Goal: Task Accomplishment & Management: Use online tool/utility

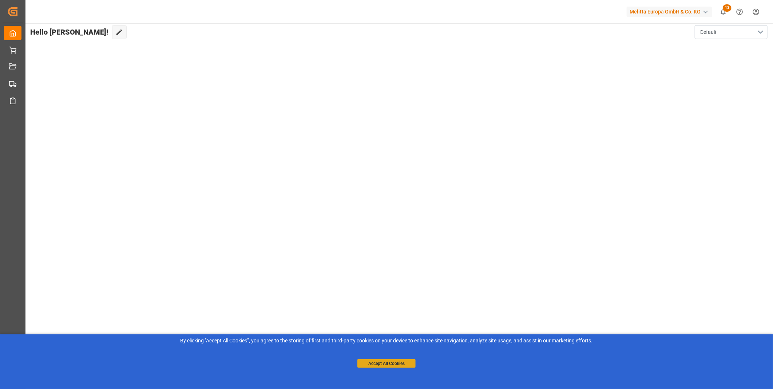
click at [405, 362] on button "Accept All Cookies" at bounding box center [386, 363] width 58 height 9
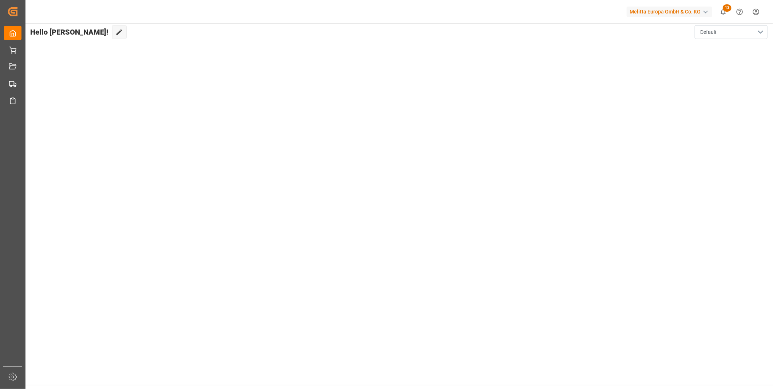
click at [116, 383] on main "Hello Florian! Edit Cockpit Default" at bounding box center [399, 203] width 748 height 361
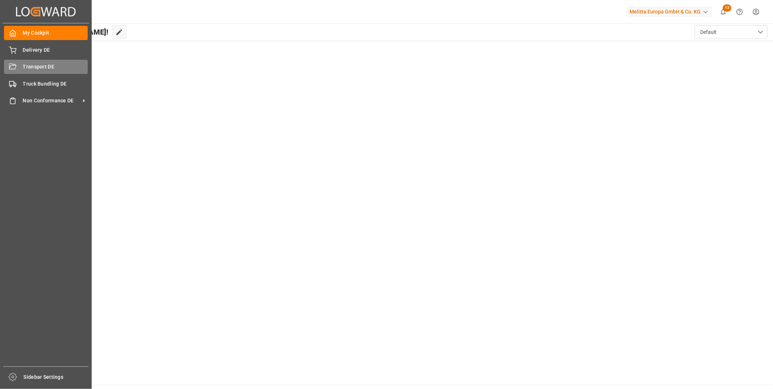
click at [23, 63] on span "Transport DE" at bounding box center [55, 67] width 65 height 8
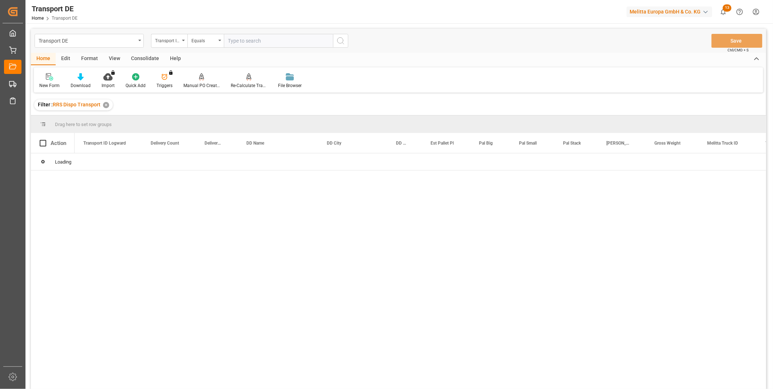
click at [139, 62] on div "Consolidate" at bounding box center [145, 59] width 39 height 12
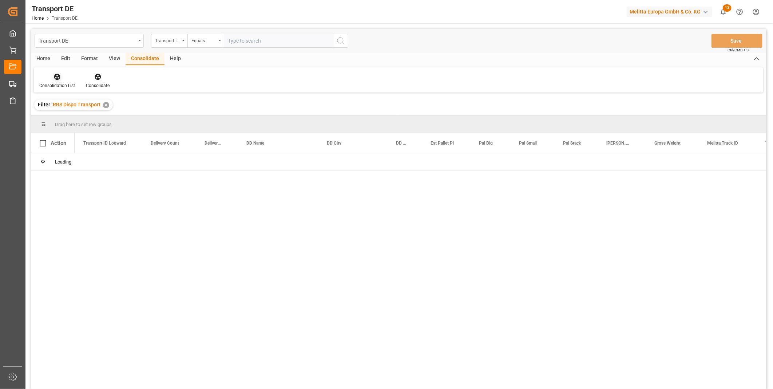
click at [58, 79] on icon at bounding box center [57, 77] width 6 height 6
click at [106, 136] on div "Transport DE Transport ID Logward Equals Save Ctrl/CMD + S Home Edit Format Vie…" at bounding box center [398, 218] width 735 height 379
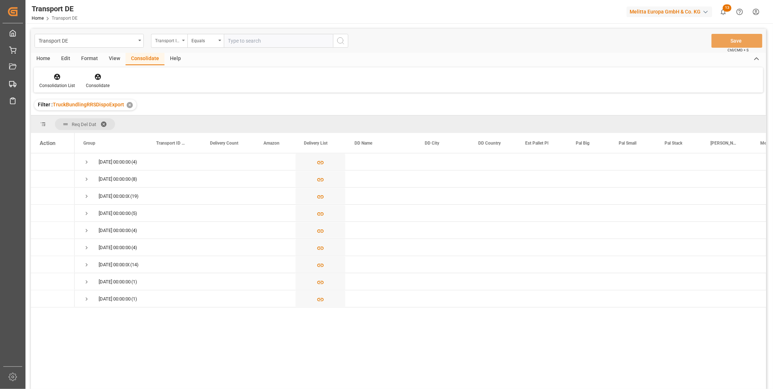
click at [172, 44] on div "Transport ID Logward" at bounding box center [167, 40] width 25 height 8
click at [169, 28] on div "Transport DE Transport ID Logward Equals Save Ctrl/CMD + S Home Edit Format Vie…" at bounding box center [398, 259] width 746 height 473
click at [170, 34] on div "Transport ID Logward" at bounding box center [169, 41] width 36 height 14
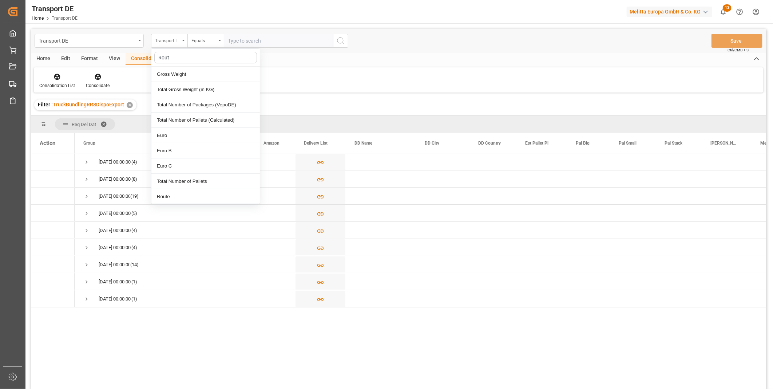
type input "Route"
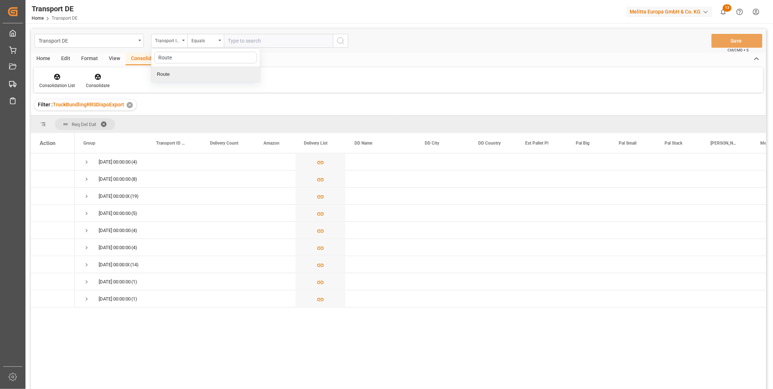
click at [185, 79] on div "Route" at bounding box center [205, 74] width 108 height 15
click at [203, 46] on div "Equals" at bounding box center [205, 41] width 36 height 14
click at [216, 116] on div "Starts with" at bounding box center [242, 119] width 108 height 15
type input "PL"
click at [343, 41] on icon "search button" at bounding box center [340, 40] width 9 height 9
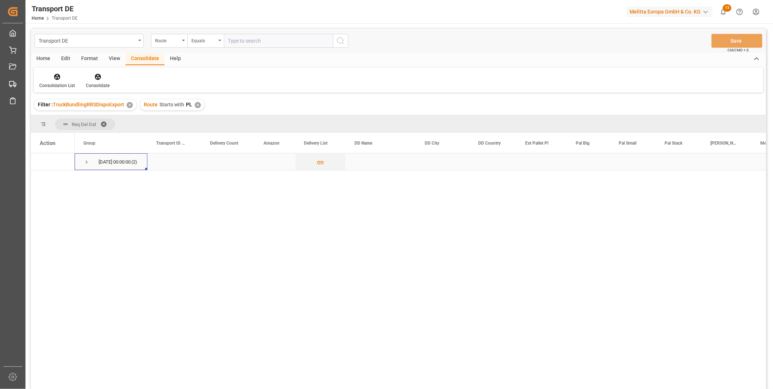
click at [85, 163] on span "Press SPACE to select this row." at bounding box center [86, 162] width 7 height 7
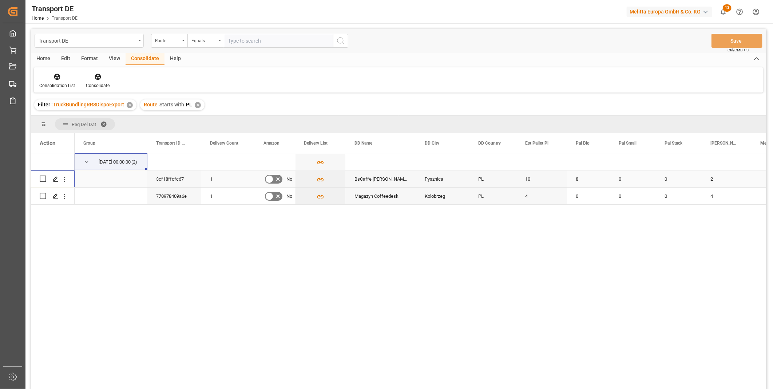
click at [44, 179] on input "Press Space to toggle row selection (unchecked)" at bounding box center [43, 178] width 7 height 7
checkbox input "true"
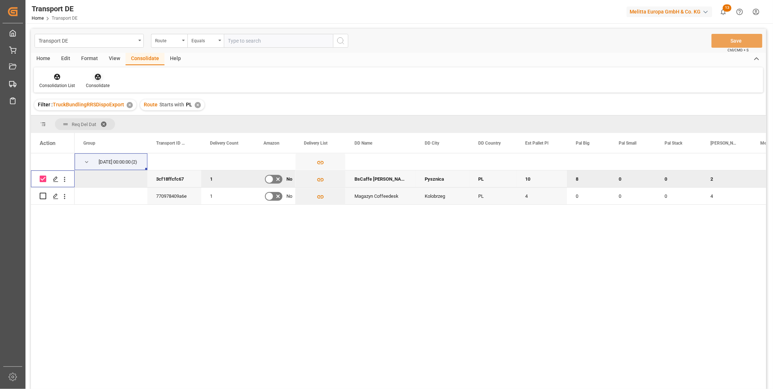
click at [94, 78] on icon at bounding box center [97, 76] width 7 height 7
click at [97, 81] on div "Consolidate" at bounding box center [97, 81] width 35 height 16
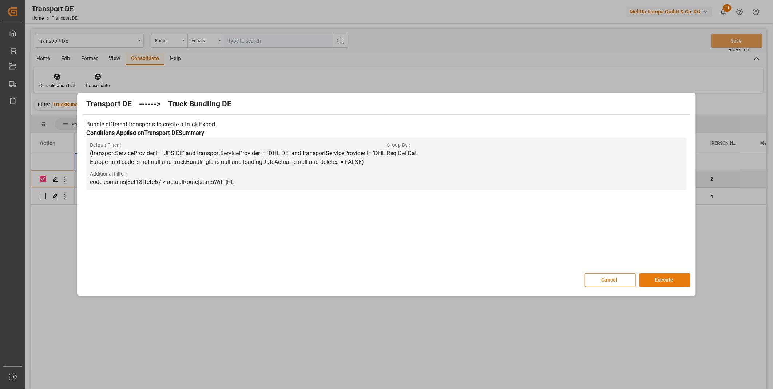
click at [668, 282] on button "Execute" at bounding box center [665, 280] width 51 height 14
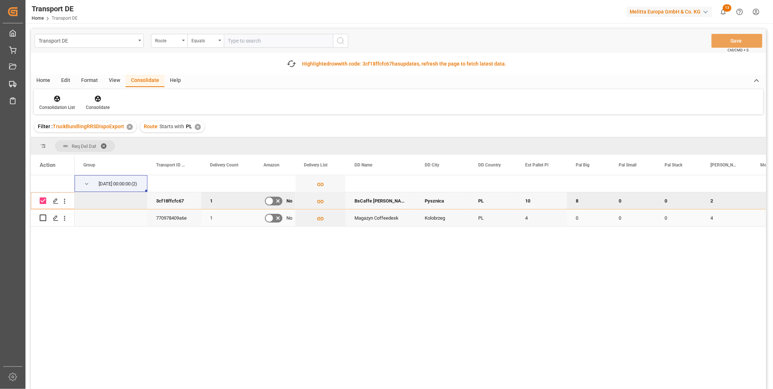
click at [43, 218] on input "Press Space to toggle row selection (unchecked)" at bounding box center [43, 217] width 7 height 7
checkbox input "true"
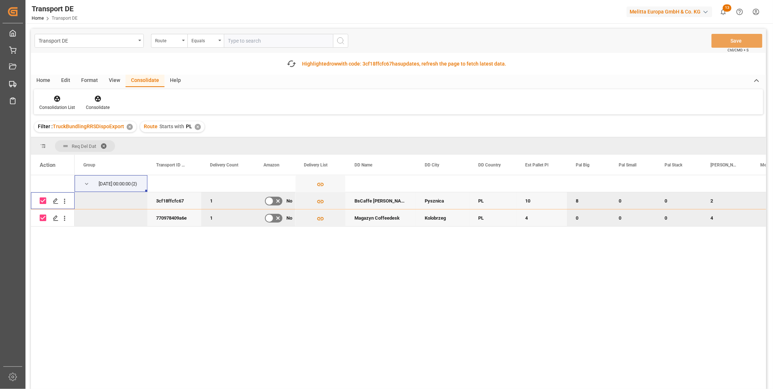
click at [41, 203] on input "Press Space to toggle row selection (checked)" at bounding box center [43, 200] width 7 height 7
checkbox input "false"
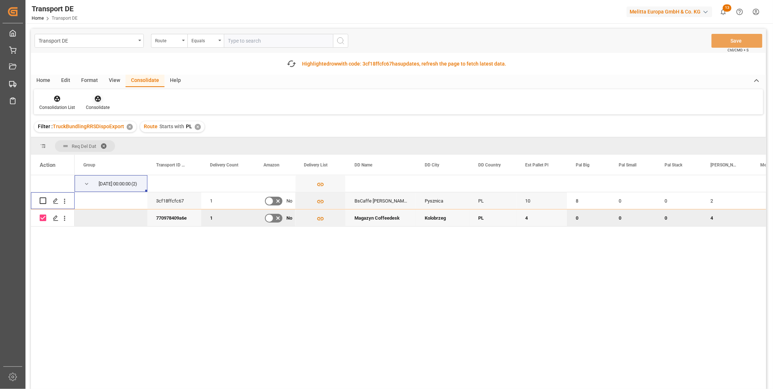
click at [104, 100] on div at bounding box center [98, 99] width 24 height 8
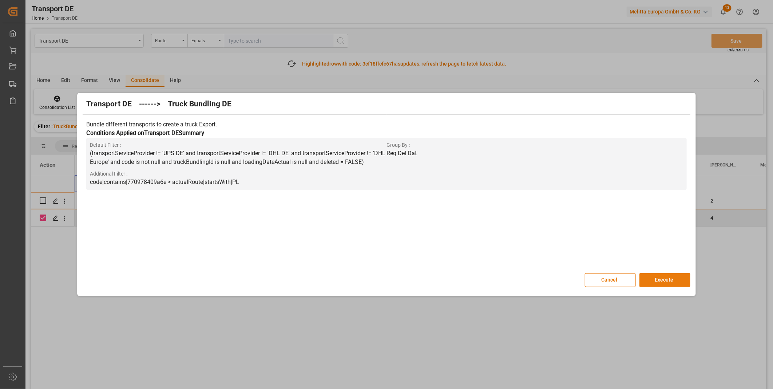
click at [666, 281] on button "Execute" at bounding box center [665, 280] width 51 height 14
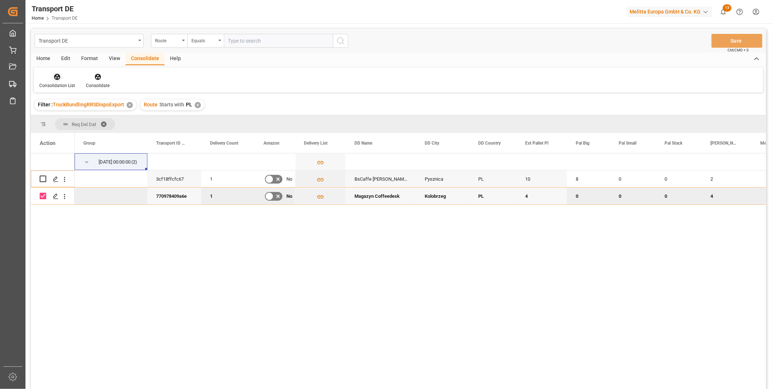
click at [66, 79] on div at bounding box center [57, 77] width 36 height 8
click at [76, 130] on div "Transport DE Route Equals Save Ctrl/CMD + S Home Edit Format View Consolidate H…" at bounding box center [398, 218] width 735 height 379
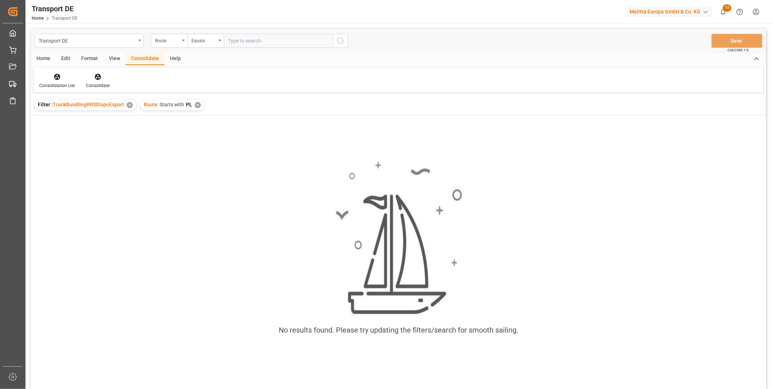
click at [195, 106] on div "✕" at bounding box center [198, 105] width 6 height 6
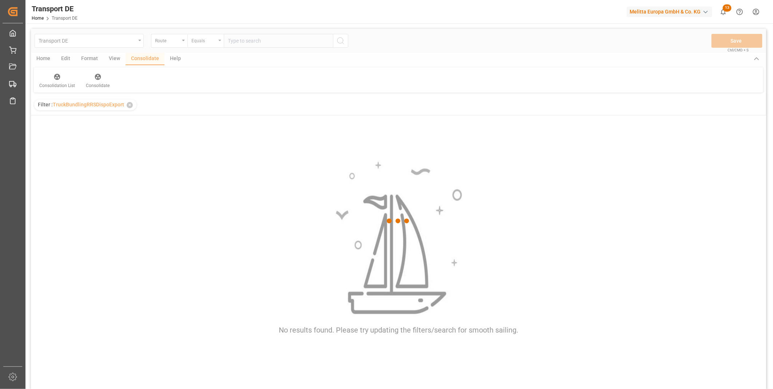
click at [205, 41] on div "Equals" at bounding box center [203, 40] width 25 height 8
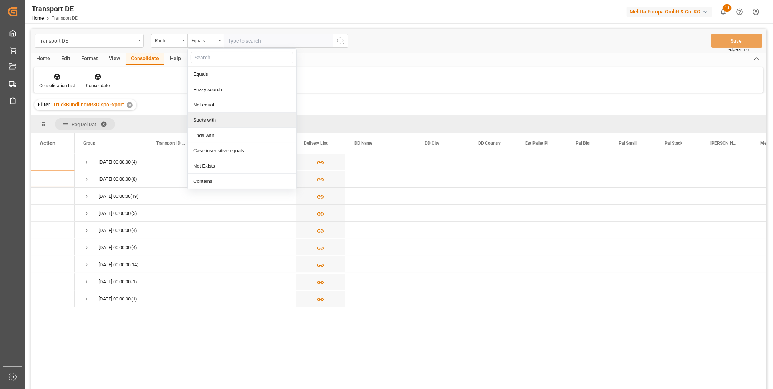
click at [221, 119] on div "Starts with" at bounding box center [242, 119] width 108 height 15
type input "CZ"
click at [341, 39] on icon "search button" at bounding box center [340, 40] width 9 height 9
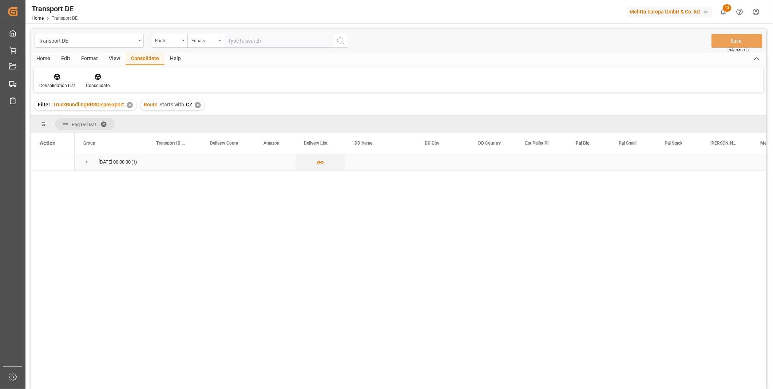
click at [90, 161] on span "05.09.2025 00:00:00 (1)" at bounding box center [110, 162] width 55 height 16
click at [84, 166] on span "Press SPACE to select this row." at bounding box center [86, 162] width 7 height 17
click at [43, 181] on input "Press Space to toggle row selection (unchecked)" at bounding box center [43, 178] width 7 height 7
checkbox input "true"
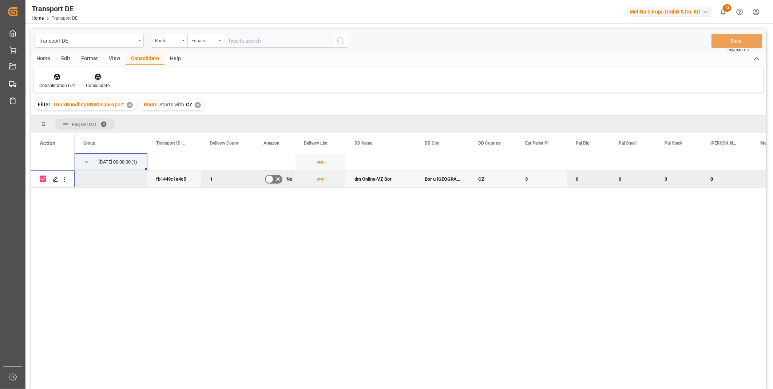
click at [95, 77] on icon at bounding box center [98, 77] width 6 height 6
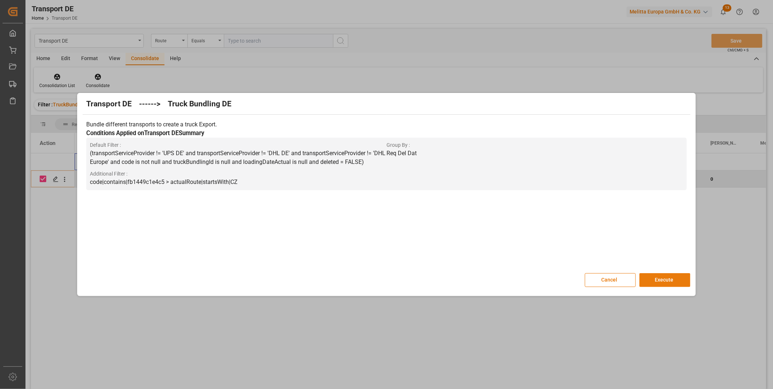
click at [676, 273] on div "Transport DE ------> Truck Bundling DE Bundle different transports to create a …" at bounding box center [386, 194] width 615 height 199
click at [676, 278] on button "Execute" at bounding box center [665, 280] width 51 height 14
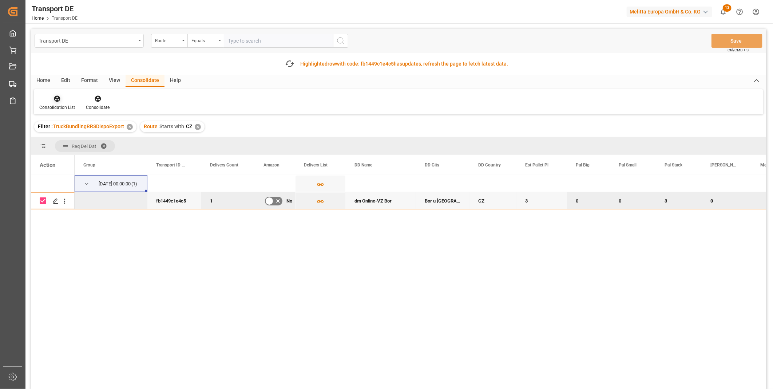
click at [46, 104] on div "Consolidation List" at bounding box center [57, 107] width 36 height 7
click at [104, 155] on div "Transport DE Route Equals Save Ctrl/CMD + S Fetch latest updates Highlighted ro…" at bounding box center [398, 229] width 735 height 401
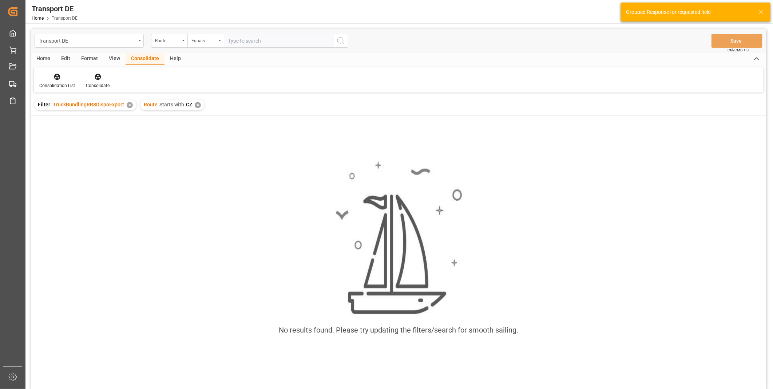
click at [198, 107] on div "✕" at bounding box center [198, 105] width 6 height 6
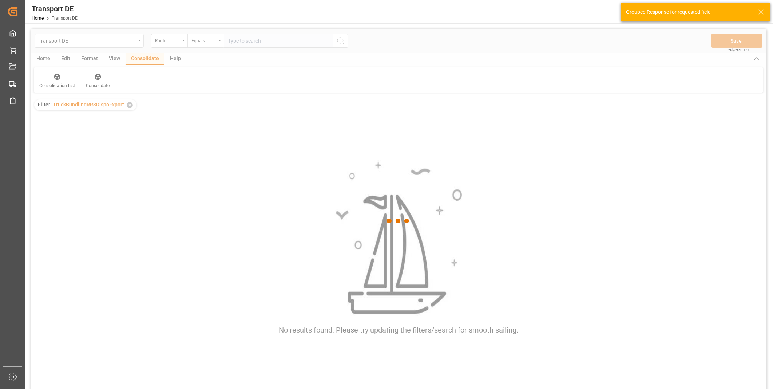
click at [177, 42] on div at bounding box center [398, 221] width 735 height 384
click at [175, 43] on div at bounding box center [398, 221] width 735 height 384
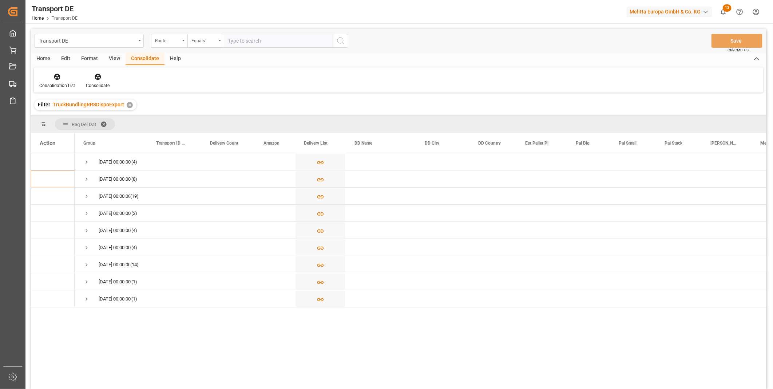
click at [166, 47] on div "Route" at bounding box center [169, 41] width 36 height 14
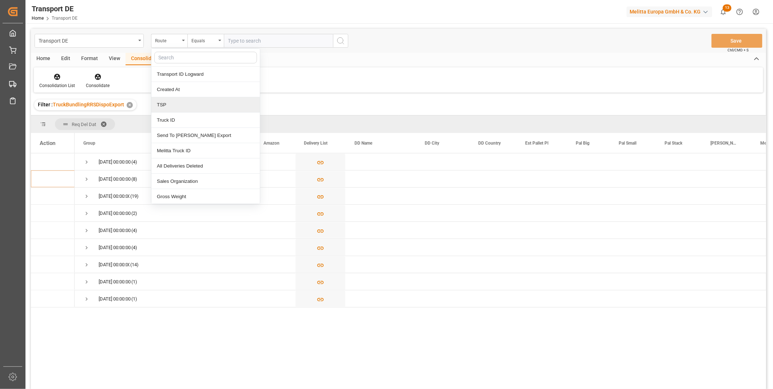
click at [173, 104] on div "TSP" at bounding box center [205, 104] width 108 height 15
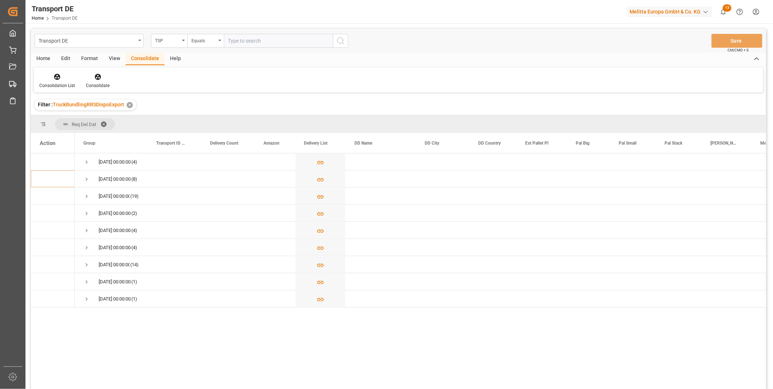
click at [247, 34] on input "text" at bounding box center [278, 41] width 109 height 14
type input "DACHSER COF FOODSERVICE"
click at [341, 41] on icon "search button" at bounding box center [340, 40] width 9 height 9
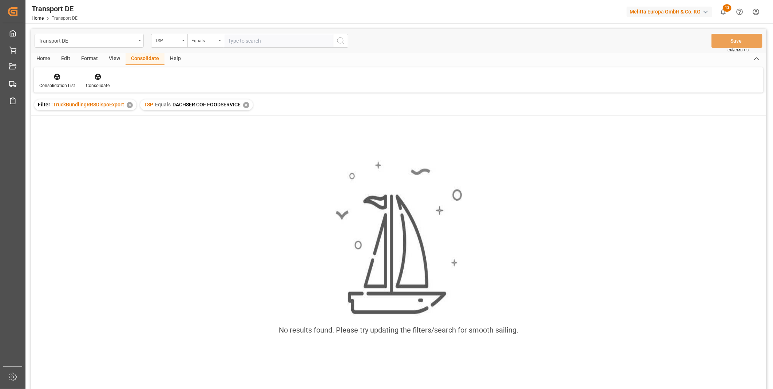
click at [245, 104] on div "✕" at bounding box center [246, 105] width 6 height 6
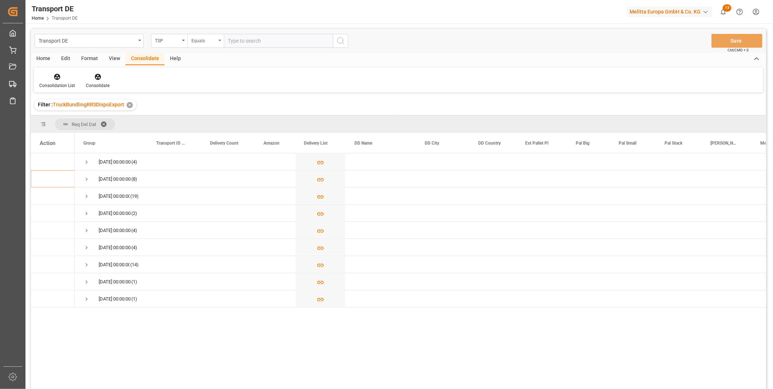
click at [210, 40] on div "Equals" at bounding box center [203, 40] width 25 height 8
click at [166, 41] on div "TSP" at bounding box center [167, 40] width 25 height 8
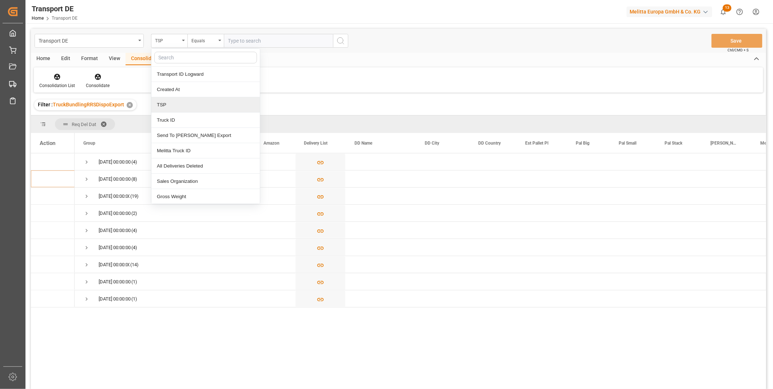
click at [168, 108] on div "TSP" at bounding box center [205, 104] width 108 height 15
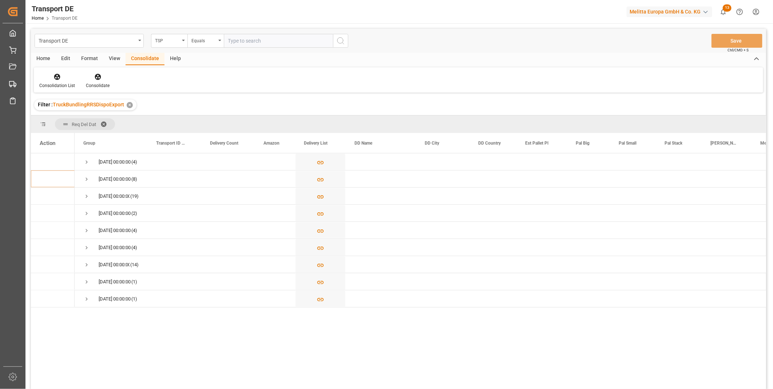
click at [205, 48] on div "Transport DE TSP Equals Save Ctrl/CMD + S" at bounding box center [398, 41] width 735 height 24
click at [205, 47] on div "Equals" at bounding box center [205, 41] width 36 height 14
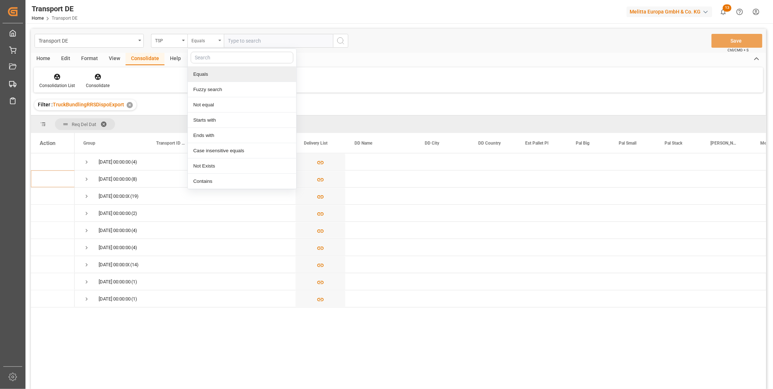
click at [209, 38] on div "Equals" at bounding box center [203, 40] width 25 height 8
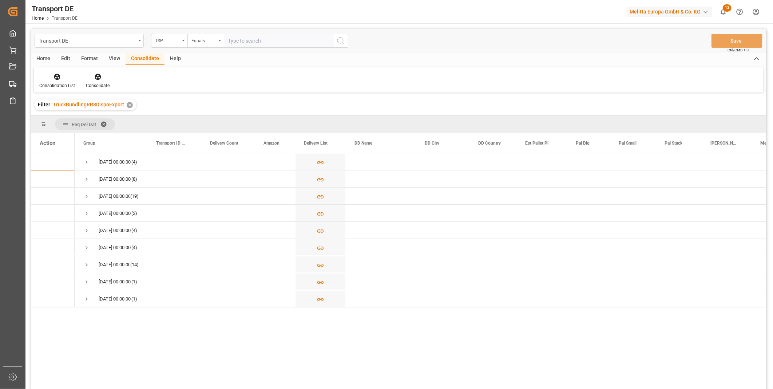
click at [252, 41] on input "text" at bounding box center [278, 41] width 109 height 14
type input "D"
type input "DACHSER COF FOODSERVICE"
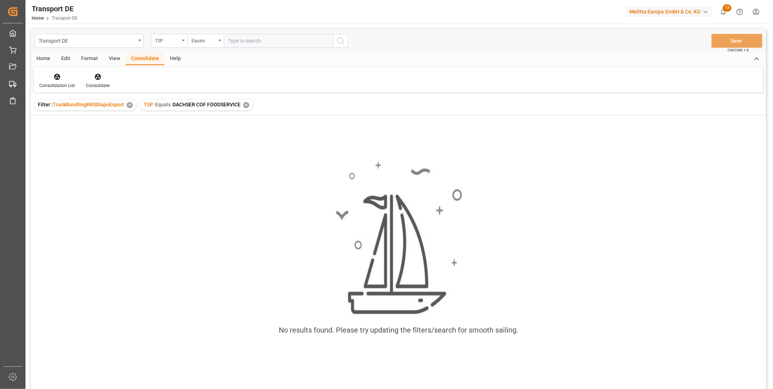
click at [248, 104] on div "✕" at bounding box center [246, 105] width 6 height 6
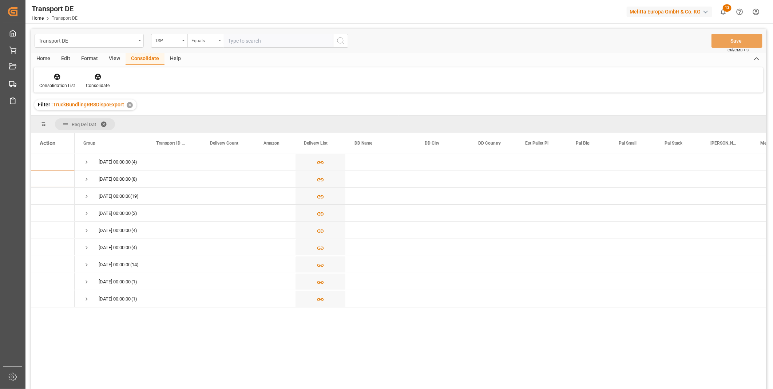
click at [202, 38] on div "Equals" at bounding box center [203, 40] width 25 height 8
click at [197, 119] on div "Starts with" at bounding box center [242, 119] width 108 height 15
type input "DACHSER"
click at [343, 43] on line "search button" at bounding box center [343, 43] width 1 height 1
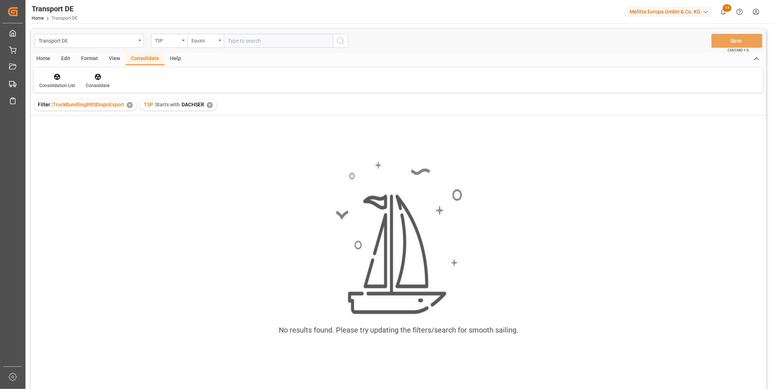
click at [209, 102] on div "✕" at bounding box center [210, 105] width 6 height 6
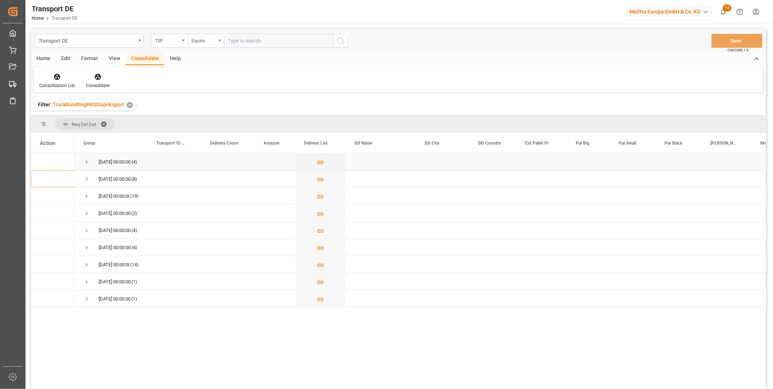
click at [85, 162] on span "Press SPACE to select this row." at bounding box center [86, 162] width 7 height 7
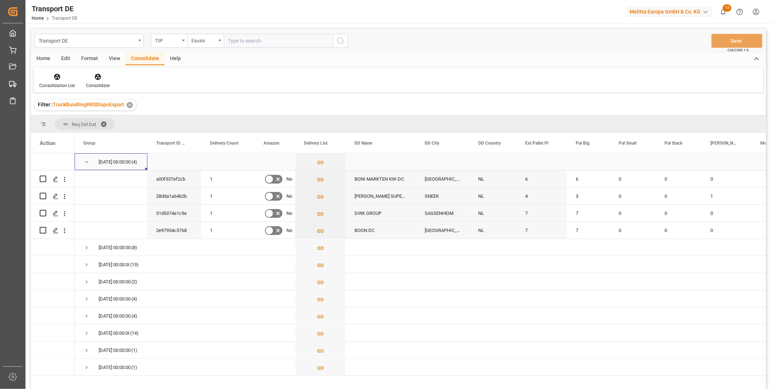
click at [85, 160] on span "Press SPACE to select this row." at bounding box center [86, 162] width 7 height 7
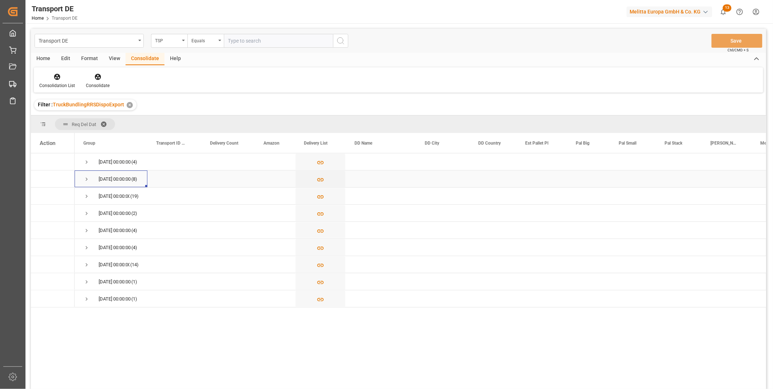
click at [86, 180] on span "Press SPACE to select this row." at bounding box center [86, 179] width 7 height 7
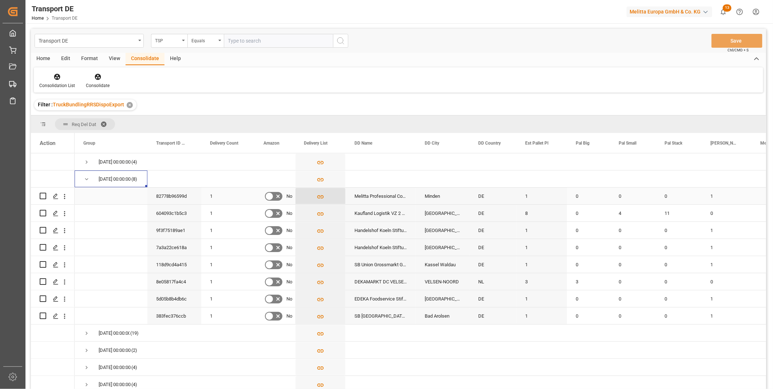
click at [331, 197] on button "Press SPACE to select this row." at bounding box center [321, 196] width 50 height 17
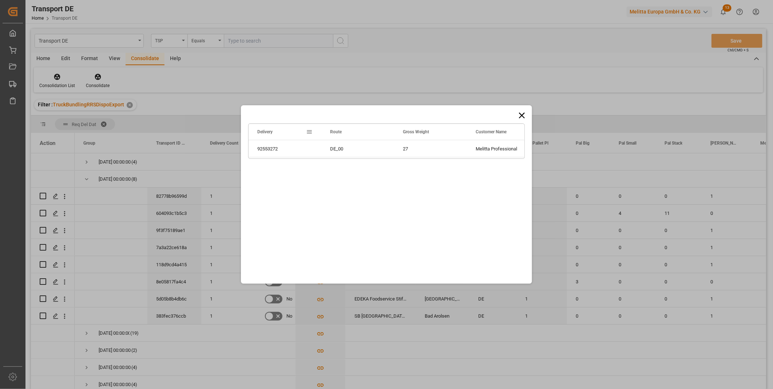
drag, startPoint x: 527, startPoint y: 111, endPoint x: 519, endPoint y: 118, distance: 10.3
click at [519, 118] on div "Drag here to set row groups Drag here to set column labels Delivery Route Gross…" at bounding box center [386, 194] width 291 height 178
click at [519, 118] on icon at bounding box center [522, 115] width 10 height 10
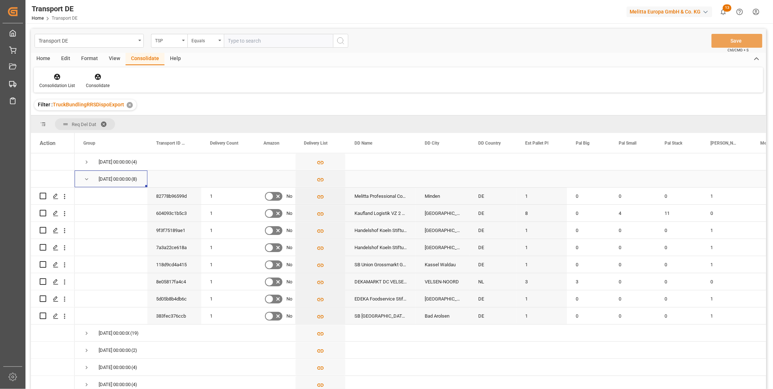
click at [86, 177] on span "Press SPACE to select this row." at bounding box center [86, 179] width 7 height 7
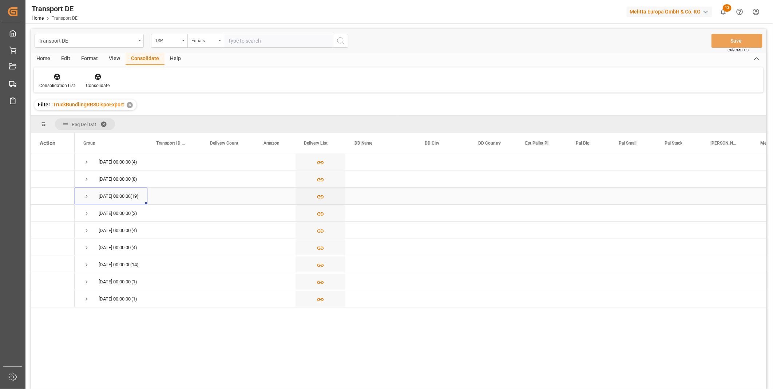
click at [86, 194] on span "Press SPACE to select this row." at bounding box center [86, 196] width 7 height 7
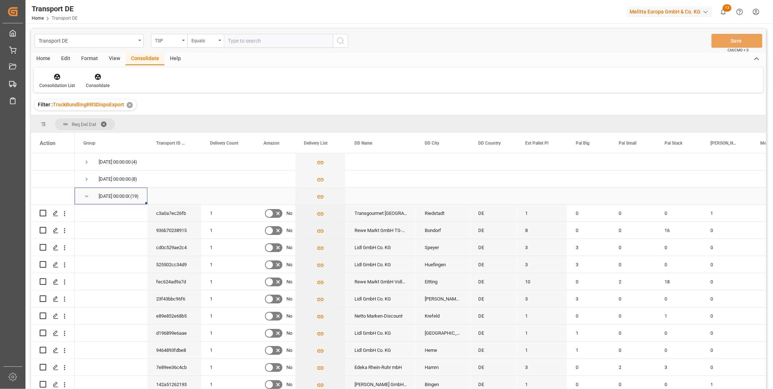
click at [84, 198] on span "Press SPACE to select this row." at bounding box center [86, 196] width 7 height 7
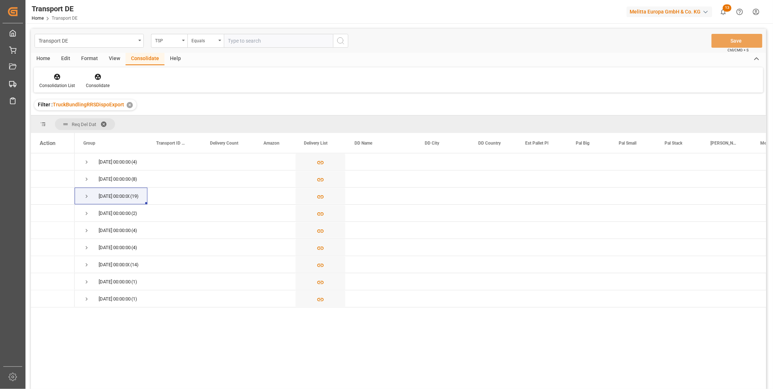
click at [233, 39] on input "text" at bounding box center [278, 41] width 109 height 14
type input "DACHSER COF FOODSERVICE"
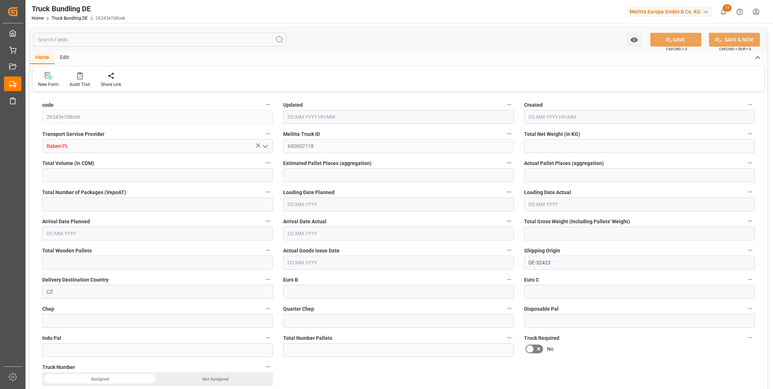
type input "418.438"
type input "4746.315"
type input "3"
type input "0"
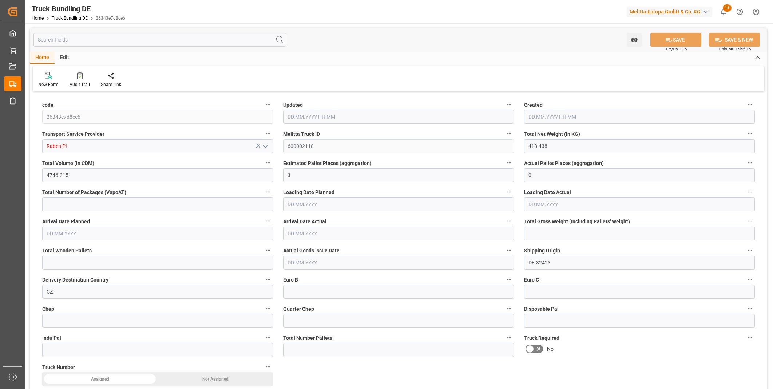
type input "893.324"
type input "10"
type input "0"
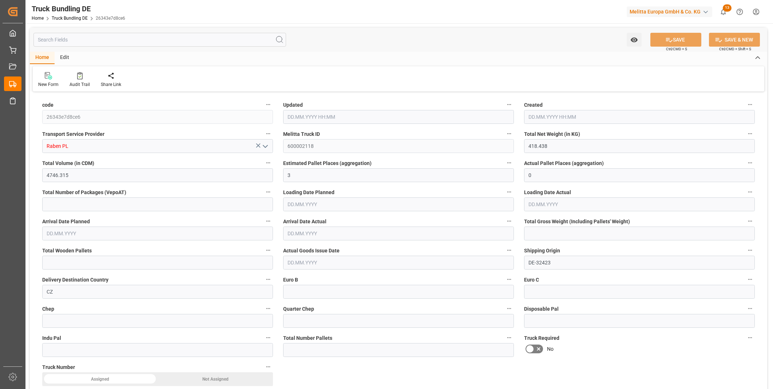
type input "0"
type input "29.08.2025 08:22"
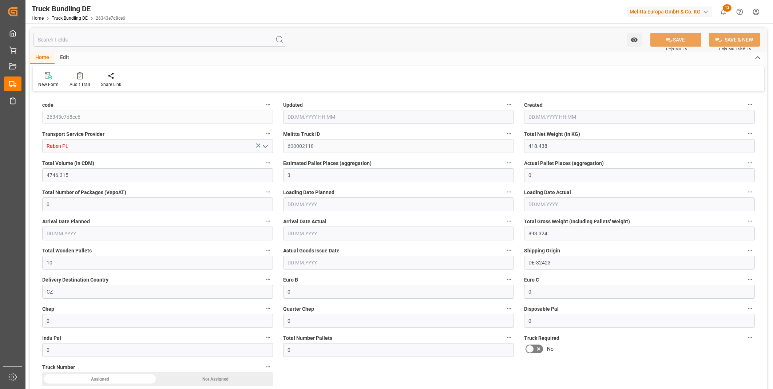
type input "29.08.2025 08:22"
type input "03.09.2025"
type input "05.09.2025"
type input "29.08.2025"
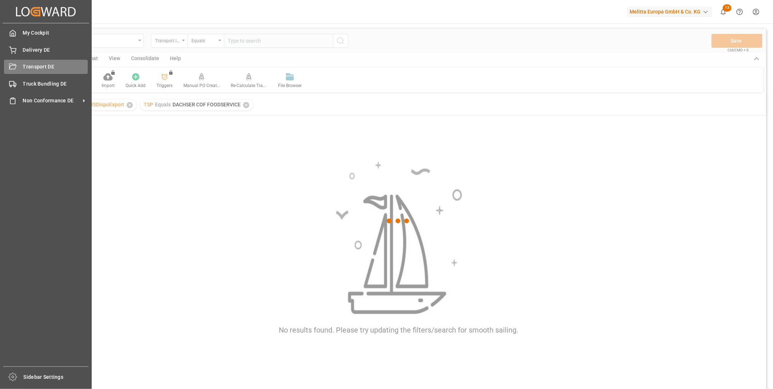
click at [9, 68] on icon at bounding box center [12, 66] width 7 height 7
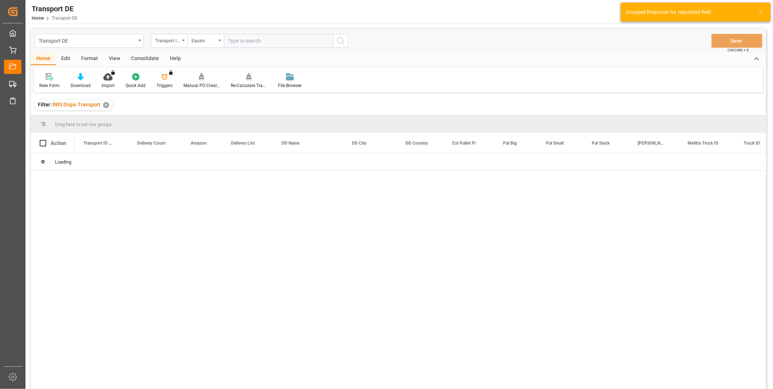
drag, startPoint x: 146, startPoint y: 60, endPoint x: 141, endPoint y: 58, distance: 5.7
click at [141, 58] on div "Consolidate" at bounding box center [145, 59] width 39 height 12
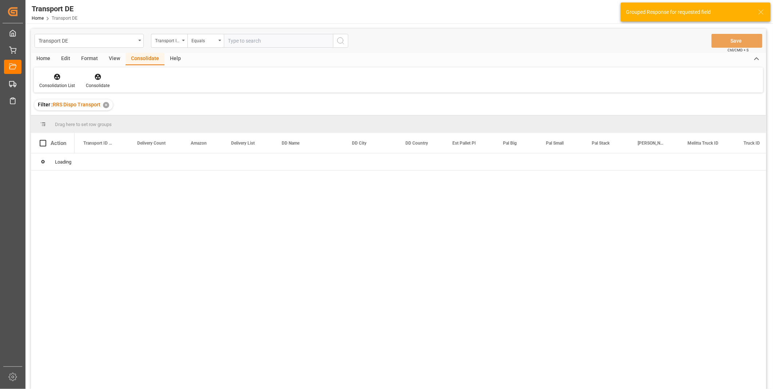
click at [141, 58] on div "Consolidate" at bounding box center [145, 59] width 39 height 12
drag, startPoint x: 141, startPoint y: 58, endPoint x: 54, endPoint y: 81, distance: 89.8
click at [54, 81] on div "Consolidation List" at bounding box center [57, 81] width 47 height 16
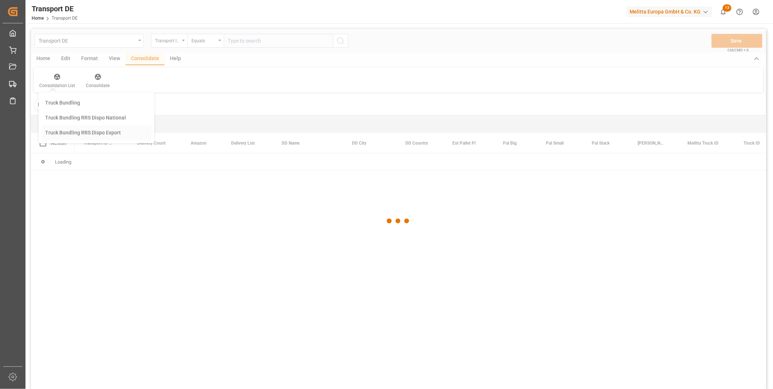
click at [102, 137] on div "Transport DE Transport ID Logward Equals Save Ctrl/CMD + S Home Edit Format Vie…" at bounding box center [398, 218] width 735 height 379
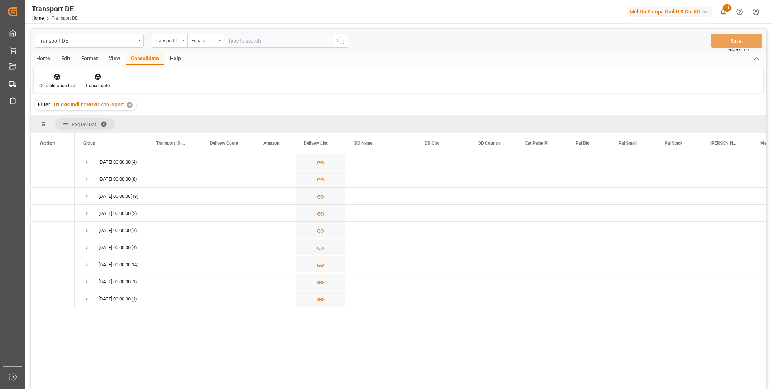
click at [177, 48] on div "Transport DE Transport ID Logward Equals Save Ctrl/CMD + S" at bounding box center [398, 41] width 735 height 24
click at [177, 43] on div "Transport ID Logward" at bounding box center [167, 40] width 25 height 8
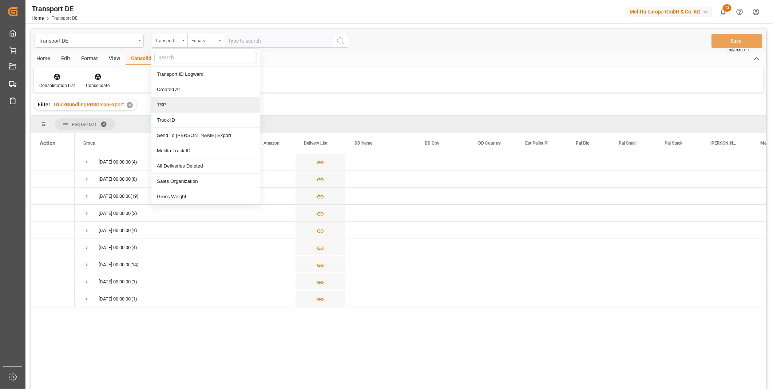
click at [183, 106] on div "TSP" at bounding box center [205, 104] width 108 height 15
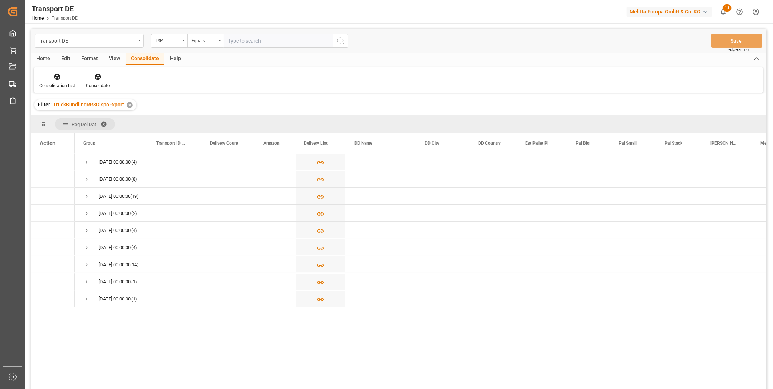
click at [235, 44] on input "text" at bounding box center [278, 41] width 109 height 14
type input "DACHSER COF FOODSERVICE"
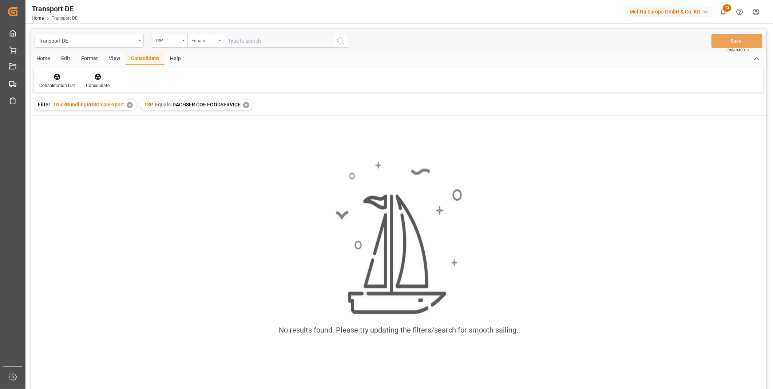
click at [244, 106] on div "✕" at bounding box center [246, 105] width 6 height 6
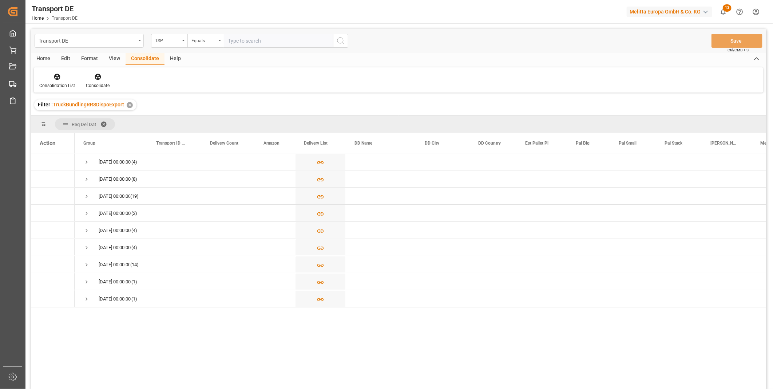
click at [239, 39] on input "text" at bounding box center [278, 41] width 109 height 14
type input "DACHSER COF FOODSERVICE"
